Goal: Task Accomplishment & Management: Use online tool/utility

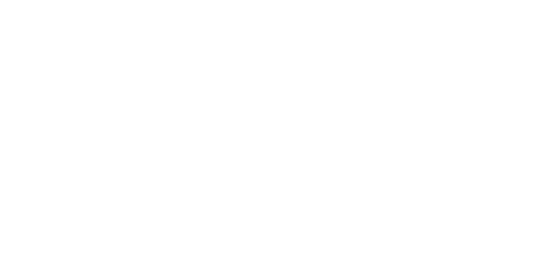
click at [258, 182] on main at bounding box center [270, 137] width 541 height 274
